Goal: Task Accomplishment & Management: Complete application form

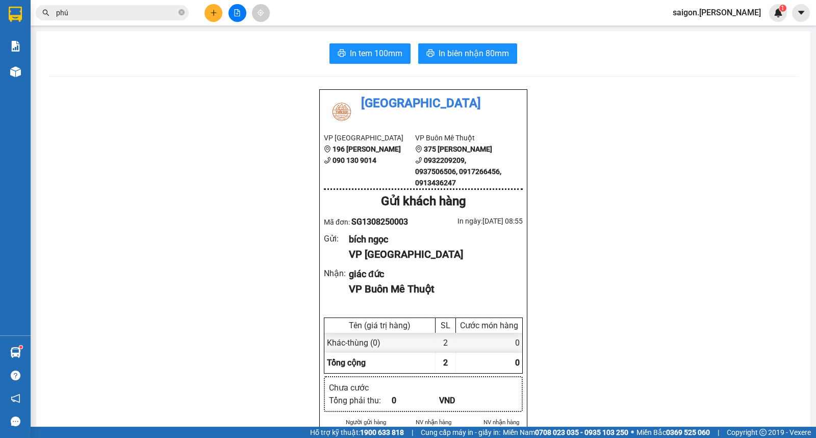
click at [209, 15] on button at bounding box center [213, 13] width 18 height 18
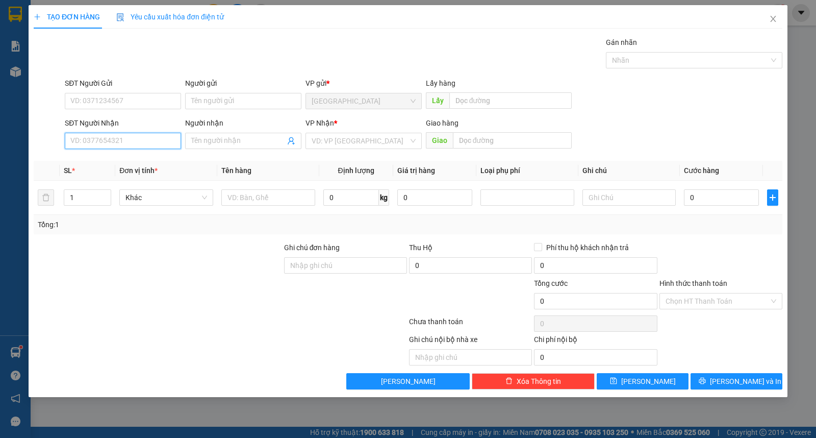
click at [126, 142] on input "SĐT Người Nhận" at bounding box center [123, 141] width 116 height 16
type input "0777719345"
type input "trang"
type input "0777719345"
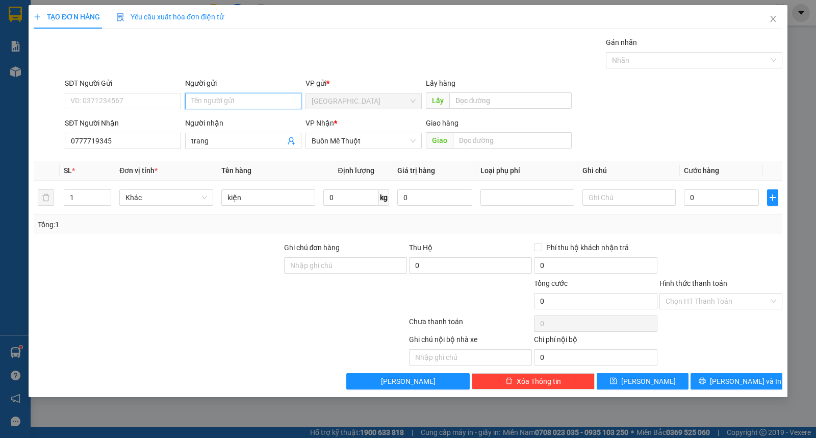
click at [207, 97] on input "Người gửi" at bounding box center [243, 101] width 116 height 16
type input "thủ"
click at [759, 380] on button "[PERSON_NAME] và In" at bounding box center [736, 381] width 92 height 16
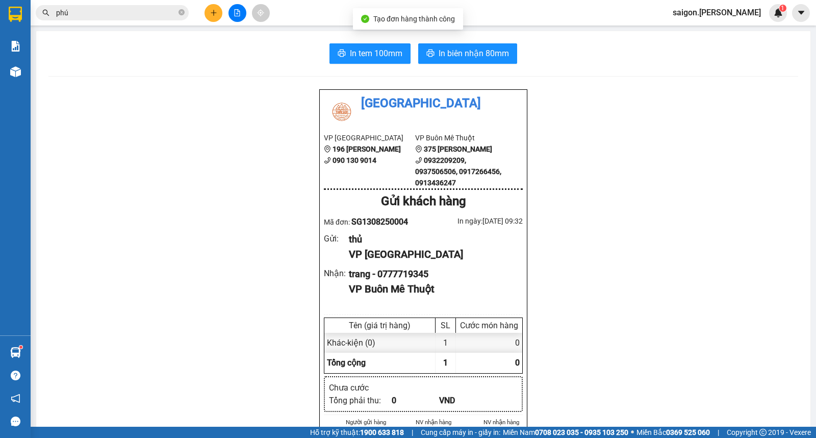
click at [469, 59] on span "In biên nhận 80mm" at bounding box center [474, 53] width 70 height 13
click at [215, 13] on icon "plus" at bounding box center [213, 12] width 7 height 7
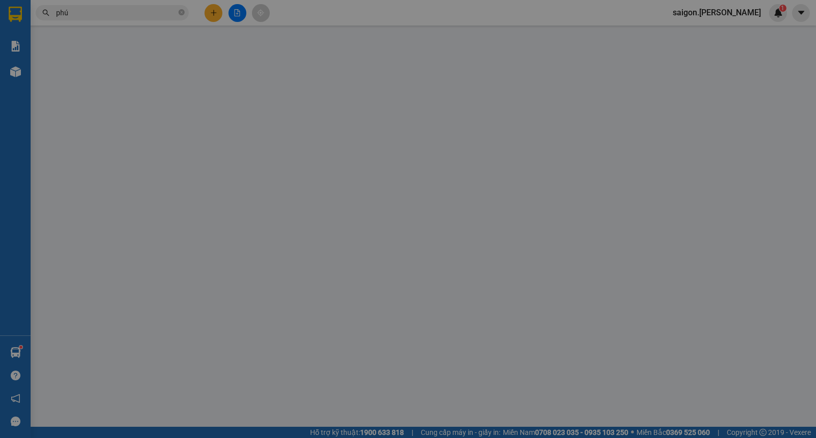
click at [215, 13] on span "Yêu cầu xuất hóa đơn điện tử" at bounding box center [170, 17] width 108 height 8
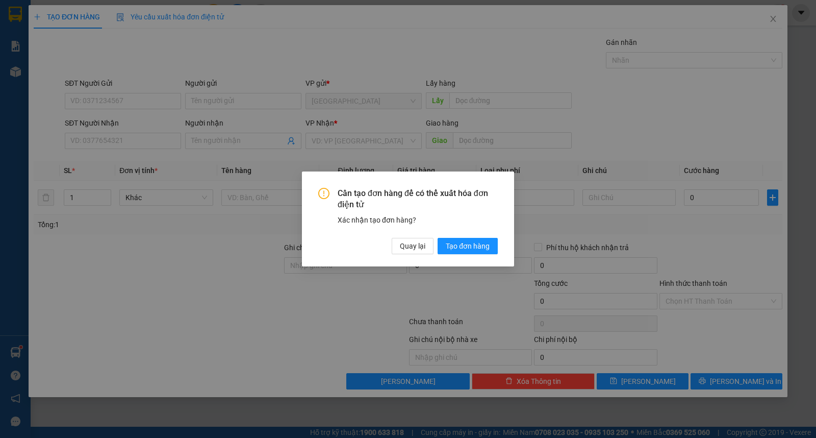
click at [224, 115] on div "Cần tạo đơn hàng để có thể xuất hóa đơn điện tử Xác nhận tạo đơn hàng? Quay lại…" at bounding box center [408, 219] width 816 height 438
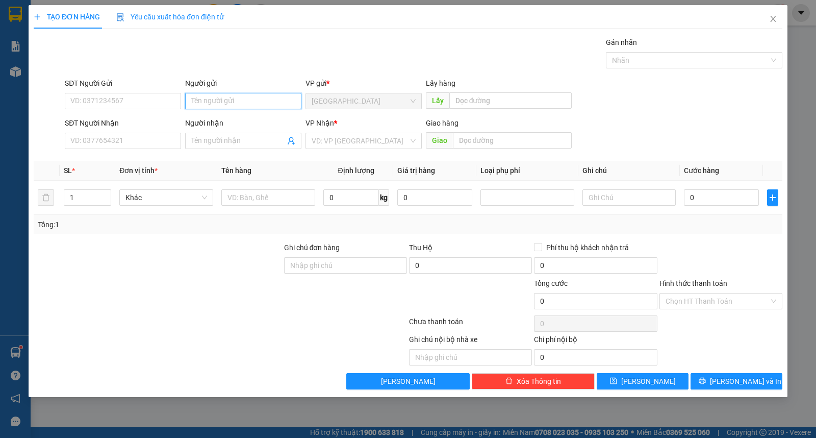
click at [224, 100] on input "Người gửi" at bounding box center [243, 101] width 116 height 16
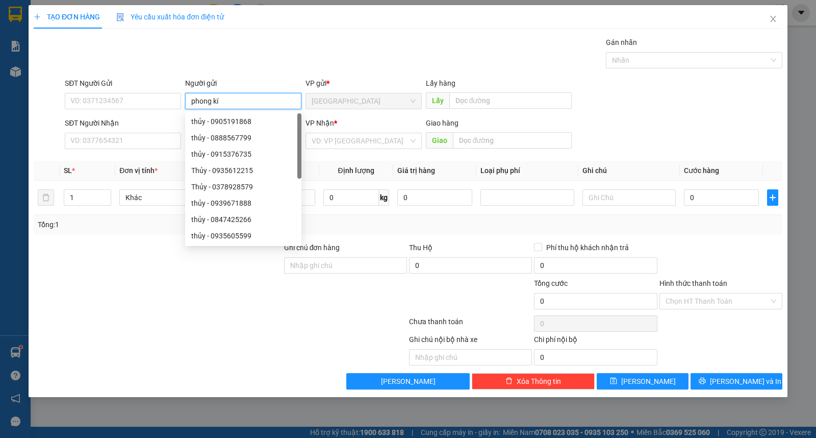
type input "phong kí"
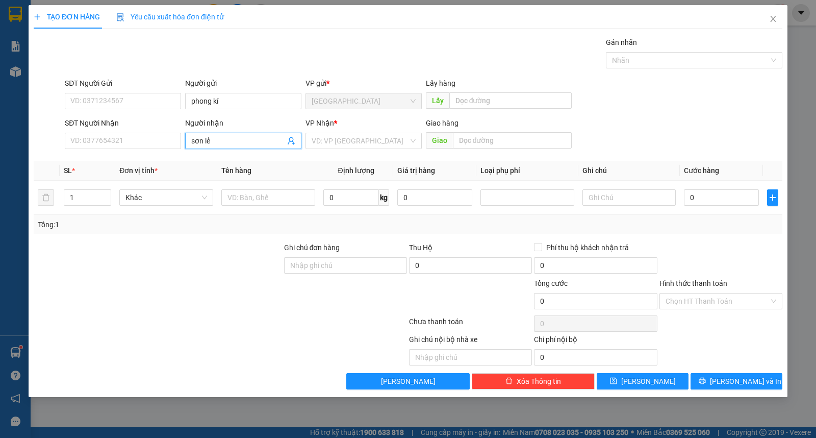
type input "sơn lẻ"
type input "ư"
type input "5"
type input "bao"
click at [740, 390] on div "TẠO ĐƠN HÀNG Yêu cầu xuất hóa đơn điện tử Transit Pickup Surcharge Ids Transit …" at bounding box center [408, 201] width 759 height 392
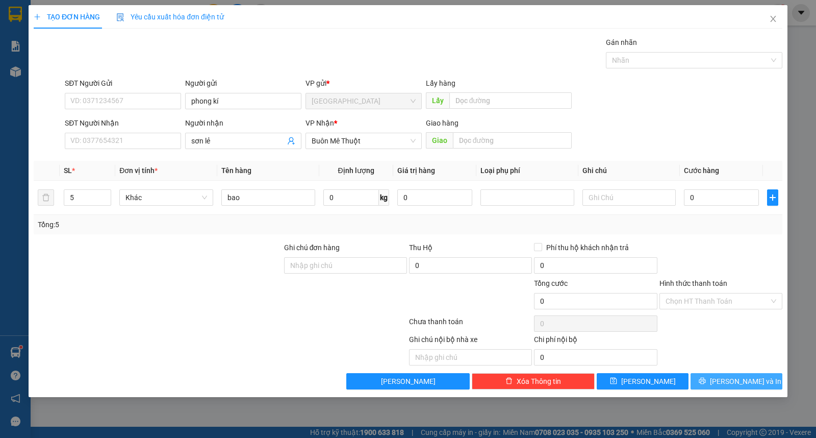
click at [745, 384] on span "[PERSON_NAME] và In" at bounding box center [745, 380] width 71 height 11
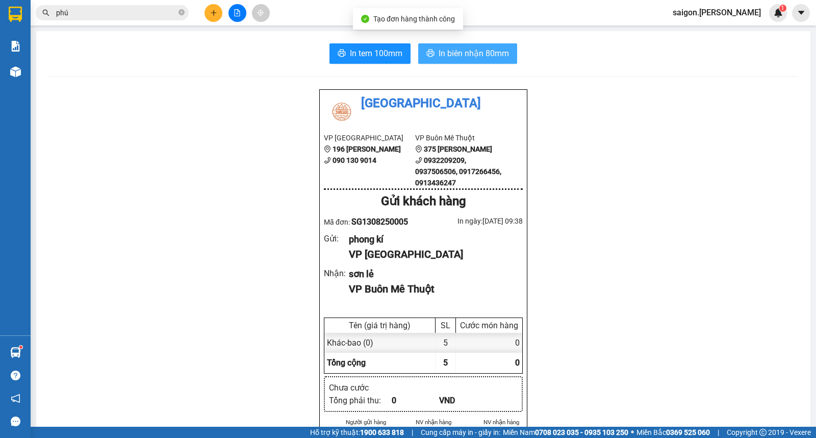
click at [471, 49] on span "In biên nhận 80mm" at bounding box center [474, 53] width 70 height 13
click at [208, 8] on button at bounding box center [213, 13] width 18 height 18
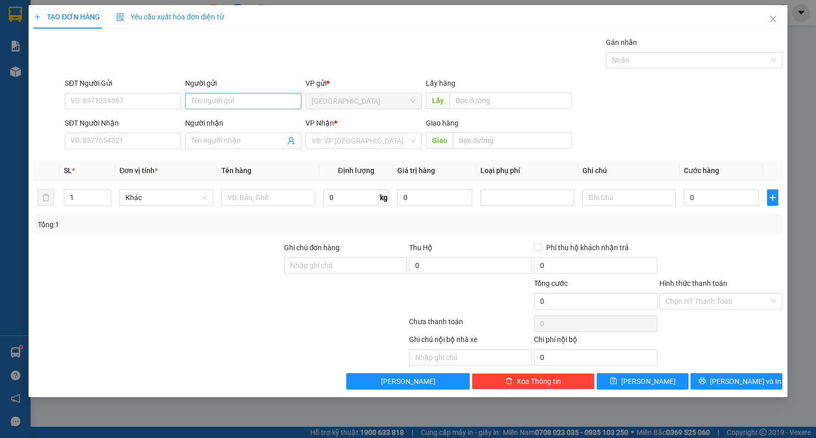
drag, startPoint x: 192, startPoint y: 114, endPoint x: 199, endPoint y: 99, distance: 17.1
click at [193, 114] on form "SĐT Người Gửi VD: 0371234567 Người gửi Tên người gửi VP gửi * [GEOGRAPHIC_DATA]…" at bounding box center [408, 115] width 749 height 75
click at [200, 99] on input "Người gửi" at bounding box center [243, 101] width 116 height 16
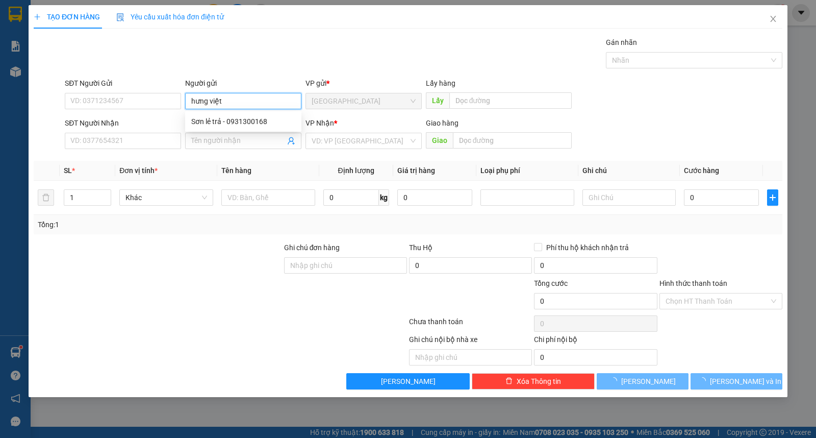
type input "hưng việt"
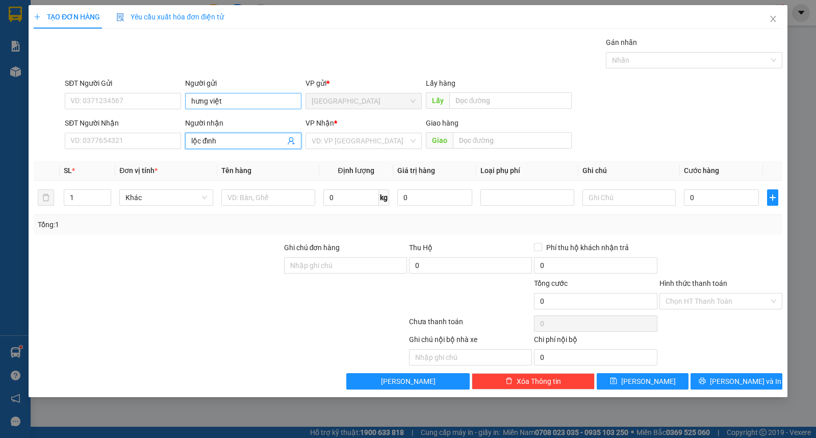
type input "lộc đỉnh"
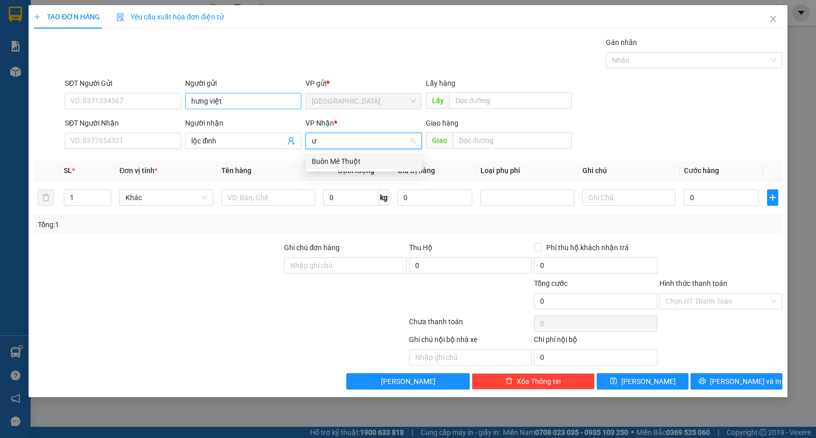
type input "ư"
type input "thùng"
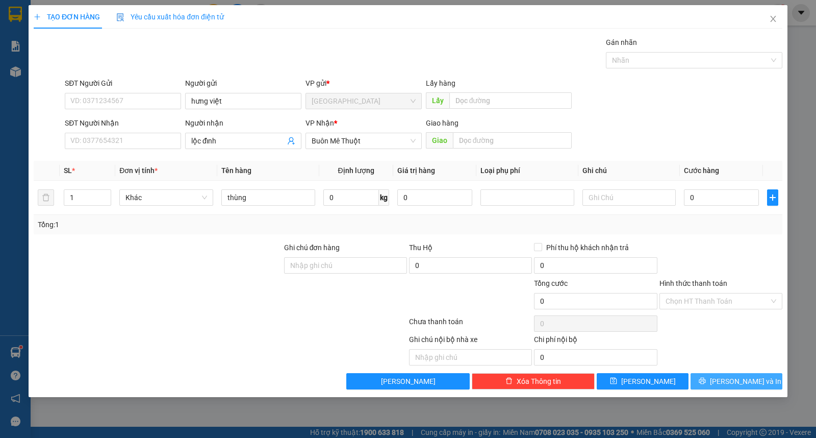
click at [699, 373] on button "[PERSON_NAME] và In" at bounding box center [736, 381] width 92 height 16
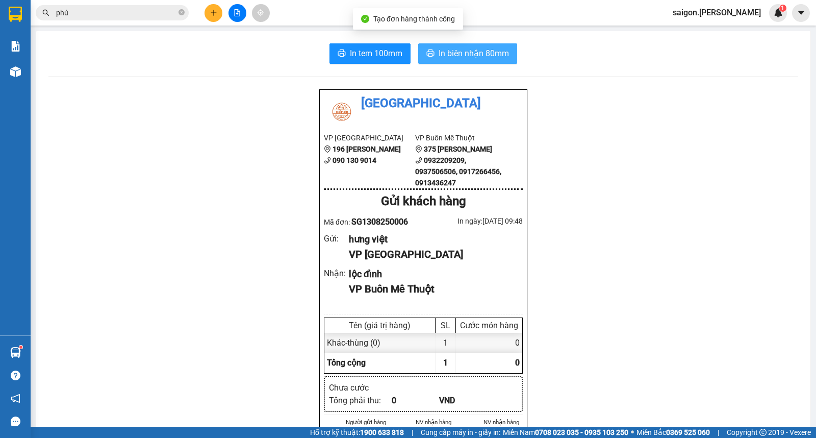
click at [485, 50] on span "In biên nhận 80mm" at bounding box center [474, 53] width 70 height 13
